Goal: Complete application form

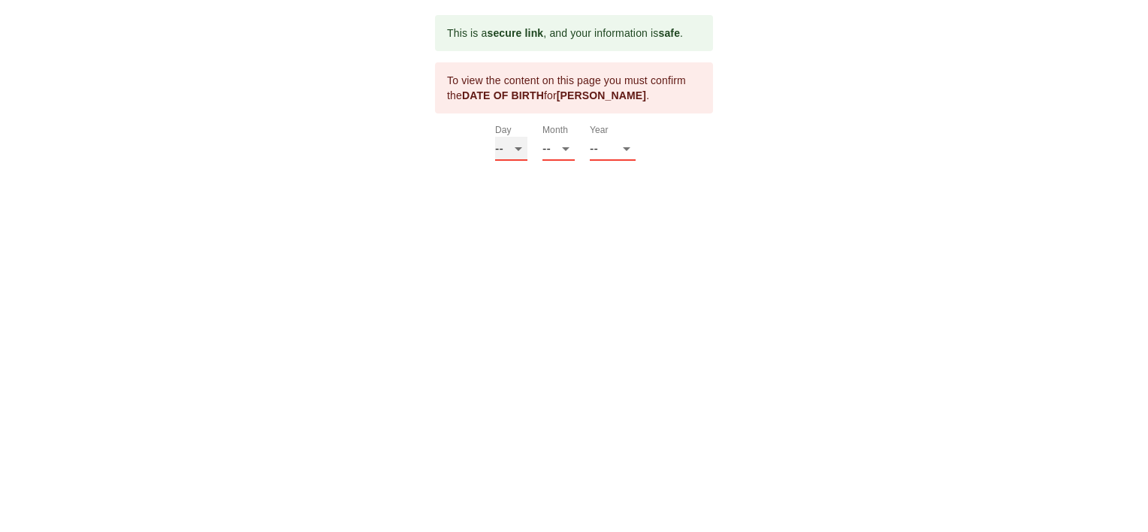
click at [514, 146] on select "-- 01 02 03 04 05 06 07 08 09 10 11 12 13 14 15 16 17 18 19 20 21 22 23 24 25 2…" at bounding box center [511, 149] width 32 height 24
select select "10"
click at [495, 137] on select "-- 01 02 03 04 05 06 07 08 09 10 11 12 13 14 15 16 17 18 19 20 21 22 23 24 25 2…" at bounding box center [511, 149] width 32 height 24
click at [565, 149] on select "-- 01 02 03 04 05 06 07 08 09 10 11 12" at bounding box center [558, 149] width 32 height 24
select select "02"
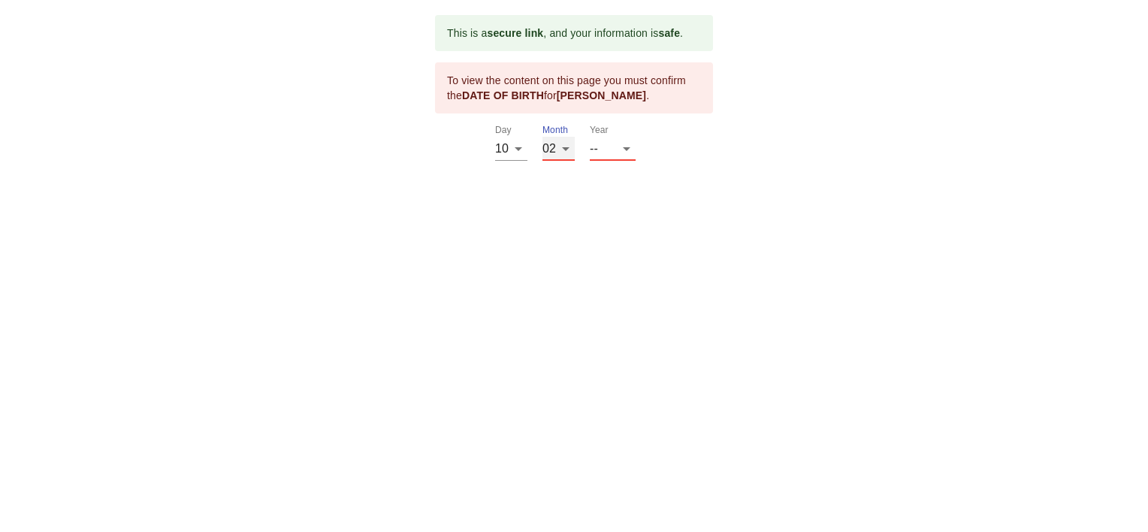
click at [542, 137] on select "-- 01 02 03 04 05 06 07 08 09 10 11 12" at bounding box center [558, 149] width 32 height 24
click at [605, 149] on select "-- 2025 2024 2023 2022 2021 2020 2019 2018 2017 2016 2015 2014 2013 2012 2011 2…" at bounding box center [613, 149] width 46 height 24
click at [625, 147] on select "-- 2025 2024 2023 2022 2021 2020 2019 2018 2017 2016 2015 2014 2013 2012 2011 2…" at bounding box center [613, 149] width 46 height 24
click at [628, 146] on select "-- 2025 2024 2023 2022 2021 2020 2019 2018 2017 2016 2015 2014 2013 2012 2011 2…" at bounding box center [613, 149] width 46 height 24
click at [629, 144] on select "-- 2025 2024 2023 2022 2021 2020 2019 2018 2017 2016 2015 2014 2013 2012 2011 2…" at bounding box center [613, 149] width 46 height 24
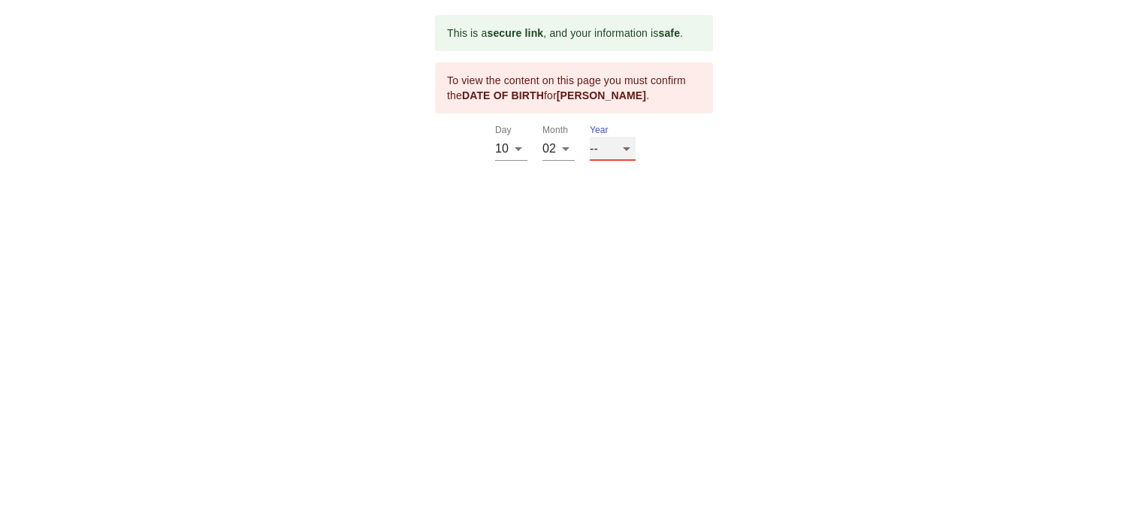
click at [629, 147] on select "-- 2025 2024 2023 2022 2021 2020 2019 2018 2017 2016 2015 2014 2013 2012 2011 2…" at bounding box center [613, 149] width 46 height 24
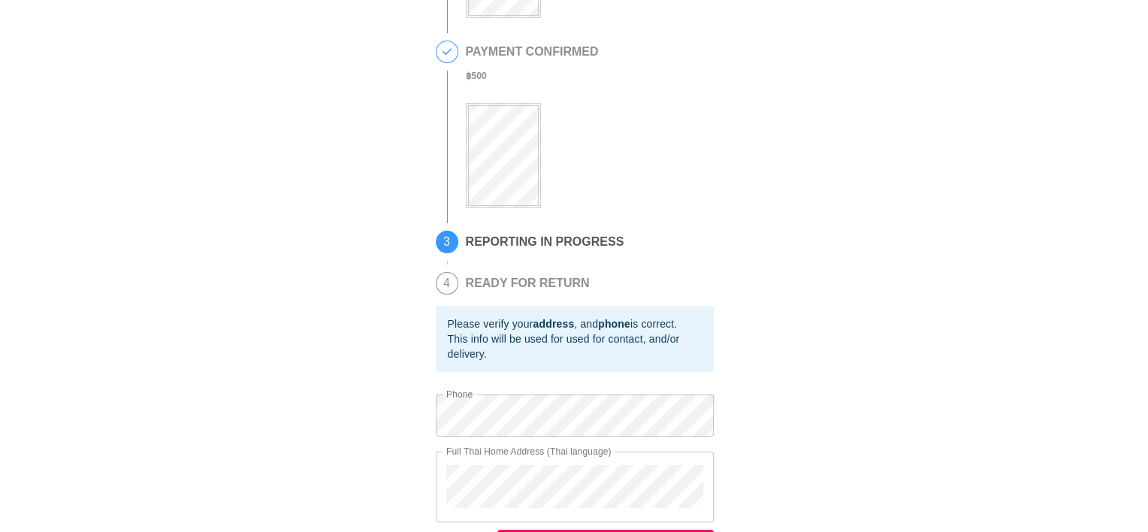
scroll to position [172, 0]
